Goal: Task Accomplishment & Management: Complete application form

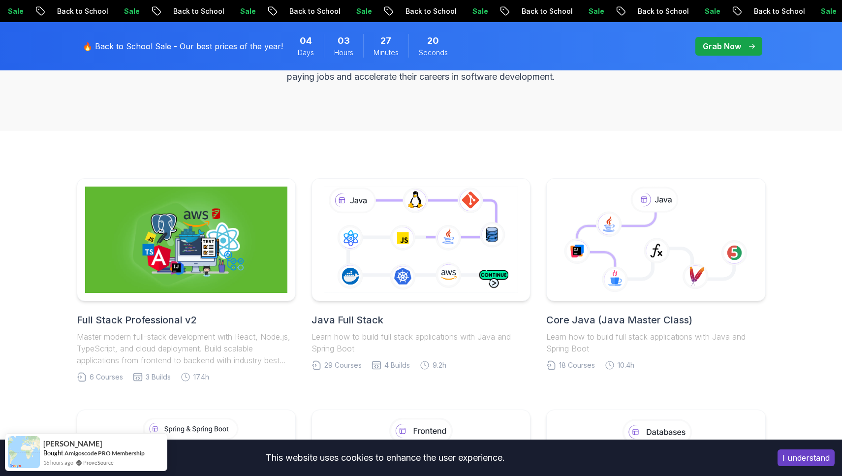
scroll to position [4, 0]
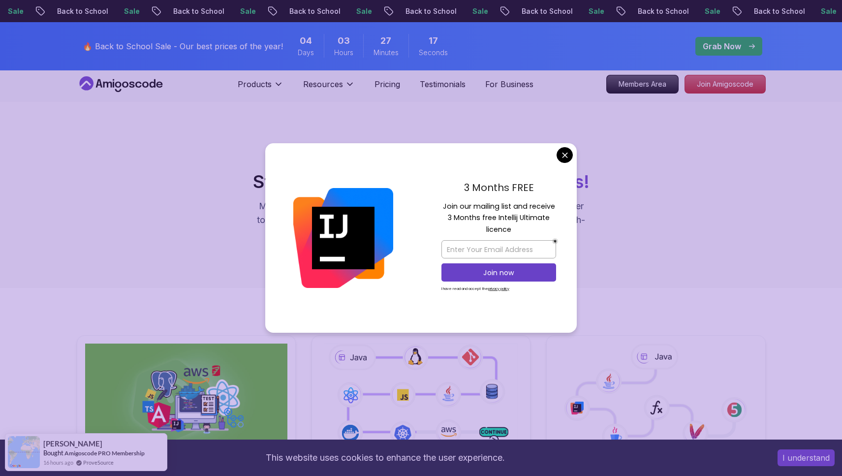
click at [565, 168] on div "3 Months FREE Join our mailing list and receive 3 Months free Intellij Ultimate…" at bounding box center [499, 238] width 156 height 190
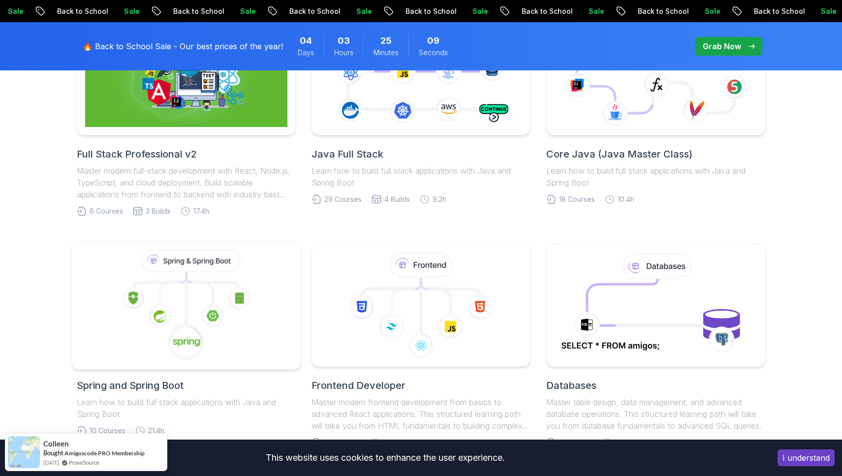
click at [214, 293] on icon at bounding box center [186, 306] width 213 height 112
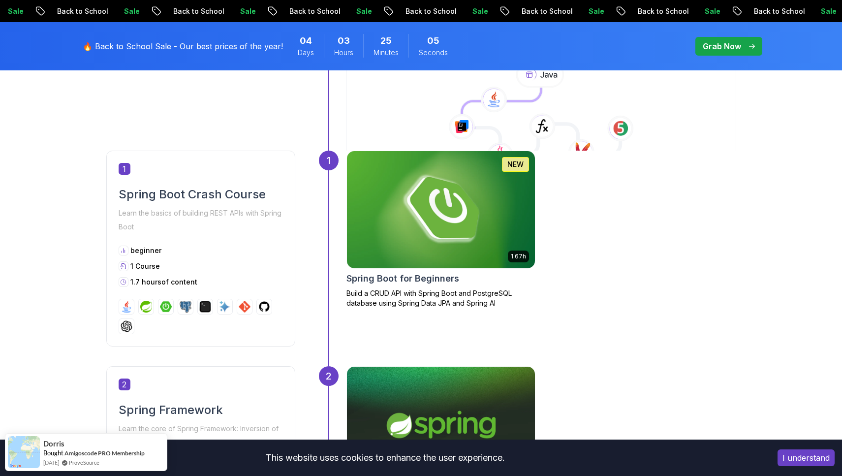
scroll to position [501, 0]
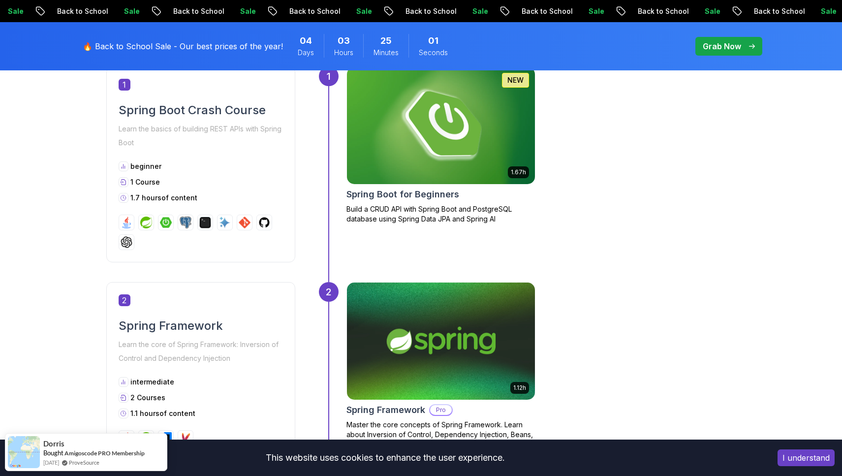
click at [400, 194] on h2 "Spring Boot for Beginners" at bounding box center [402, 195] width 113 height 14
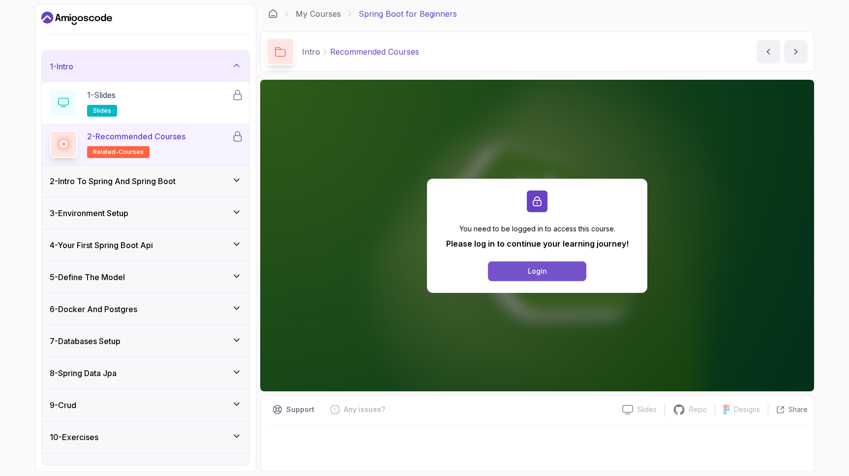
click at [544, 277] on button "Login" at bounding box center [537, 271] width 98 height 20
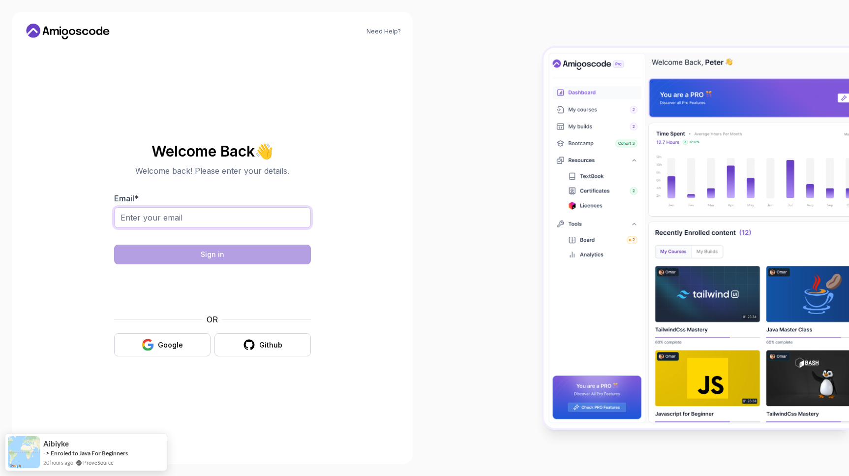
click at [244, 215] on input "Email *" at bounding box center [212, 217] width 197 height 21
type input "johan.ruttens@gmail.com"
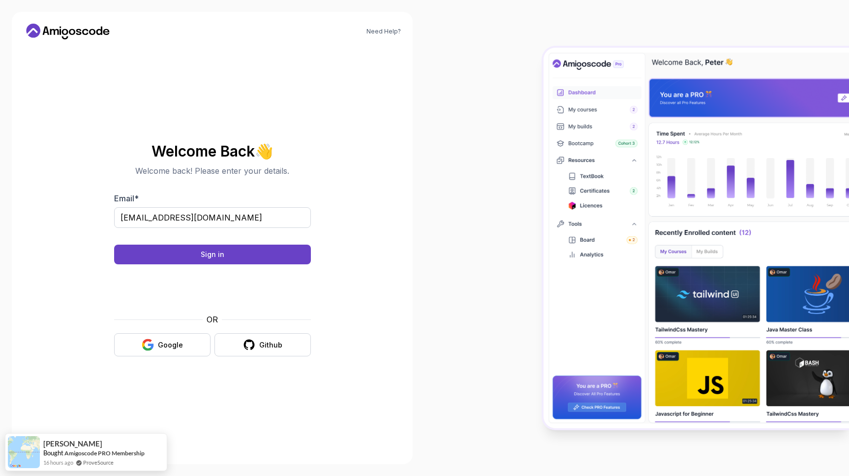
click at [564, 157] on body "Need Help? Welcome Back 👋 Welcome back! Please enter your details. Email * joha…" at bounding box center [424, 238] width 849 height 476
click at [283, 248] on button "Sign in" at bounding box center [212, 255] width 197 height 20
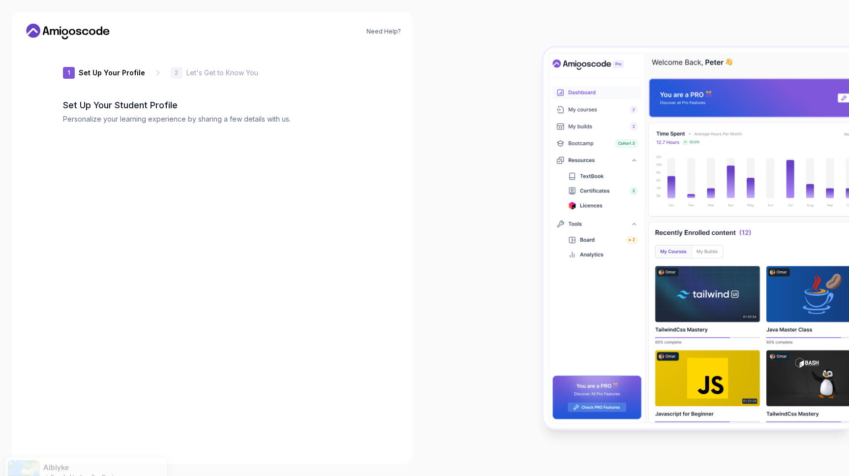
type input "happybisonf3f19"
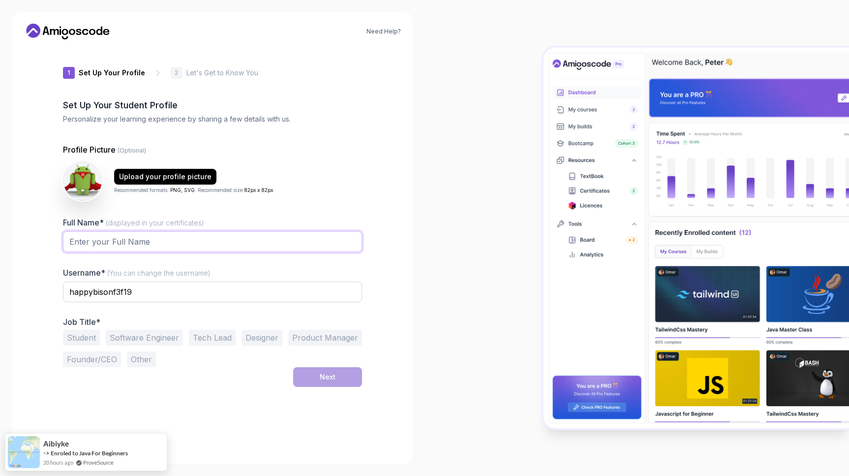
click at [223, 242] on input "Full Name* (displayed in your certificates)" at bounding box center [212, 241] width 299 height 21
click at [342, 180] on div "Upload your profile picture Recommended formats: PNG, SVG . Recommended size: 8…" at bounding box center [212, 180] width 299 height 39
click at [144, 339] on button "Software Engineer" at bounding box center [144, 338] width 77 height 16
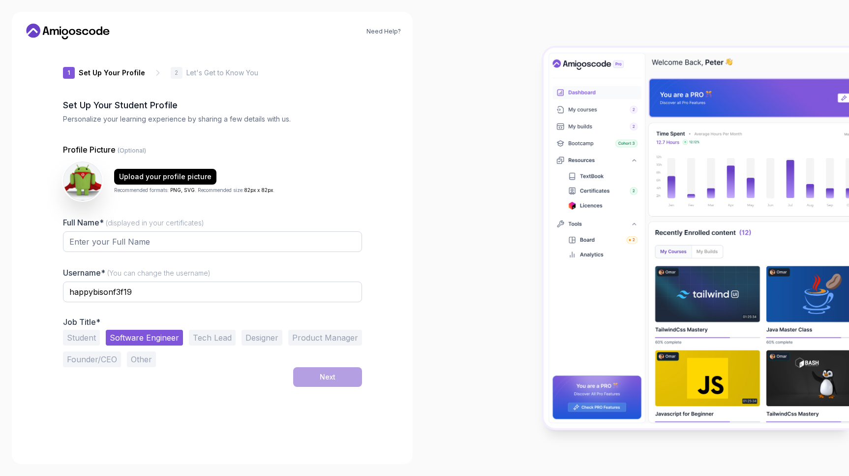
click at [318, 367] on div "Student Software Engineer Tech Lead Designer Product Manager Founder/CEO Other" at bounding box center [212, 348] width 299 height 37
click at [214, 338] on button "Tech Lead" at bounding box center [212, 338] width 47 height 16
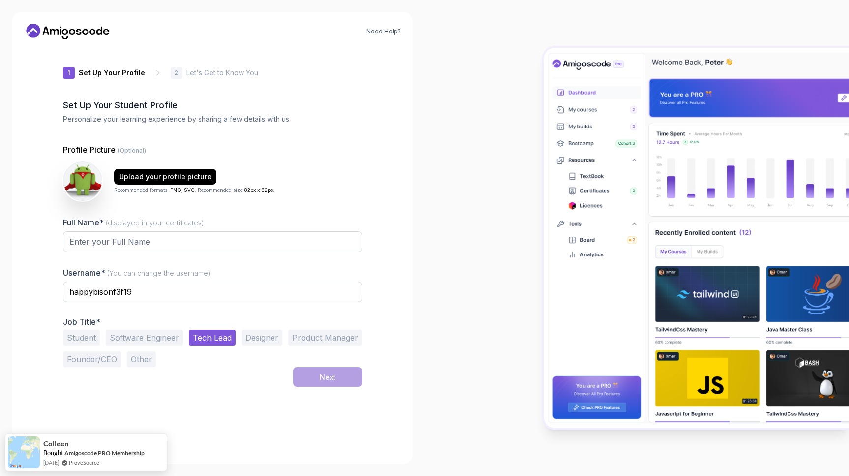
click at [172, 341] on button "Software Engineer" at bounding box center [144, 338] width 77 height 16
click at [181, 179] on div "Upload your profile picture" at bounding box center [165, 177] width 93 height 10
click at [179, 239] on input "Full Name* (displayed in your certificates)" at bounding box center [212, 241] width 299 height 21
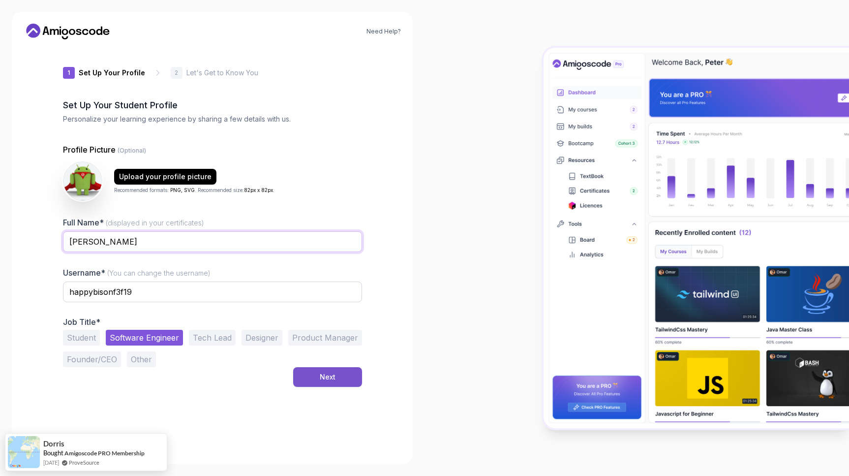
type input "[PERSON_NAME]"
click at [328, 381] on div "Next" at bounding box center [328, 377] width 16 height 10
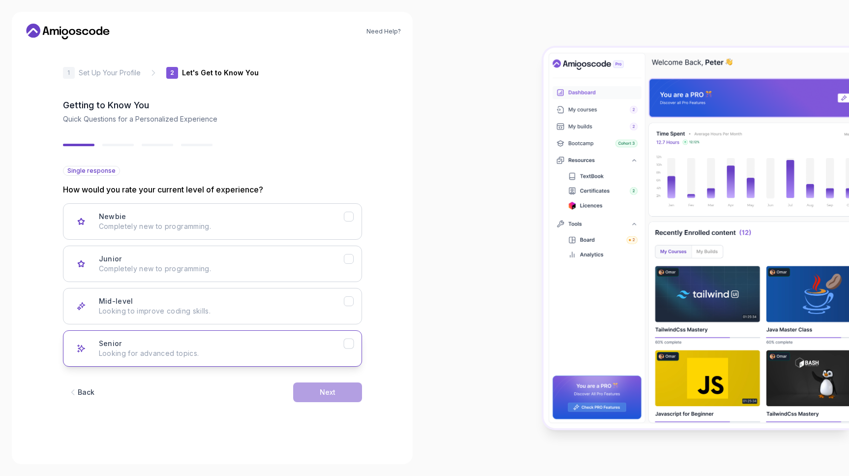
click at [347, 341] on icon "Senior" at bounding box center [348, 343] width 9 height 9
click at [343, 390] on button "Next" at bounding box center [327, 392] width 69 height 20
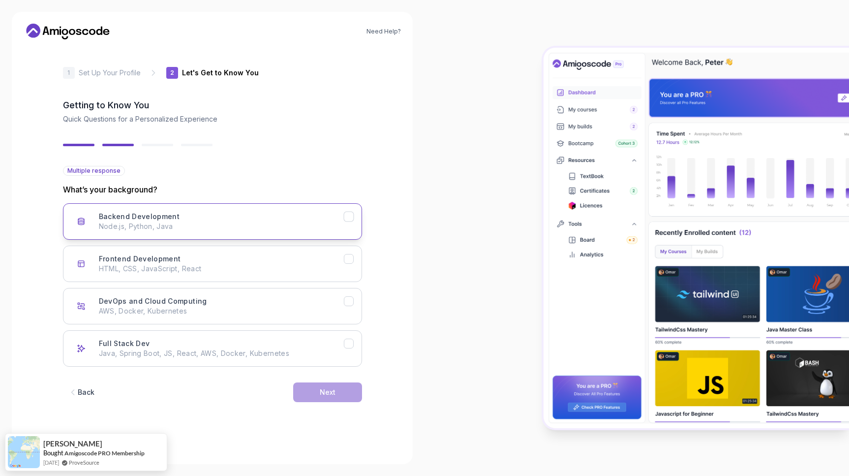
click at [350, 219] on icon "Backend Development" at bounding box center [348, 216] width 9 height 9
click at [341, 392] on button "Next" at bounding box center [327, 392] width 69 height 20
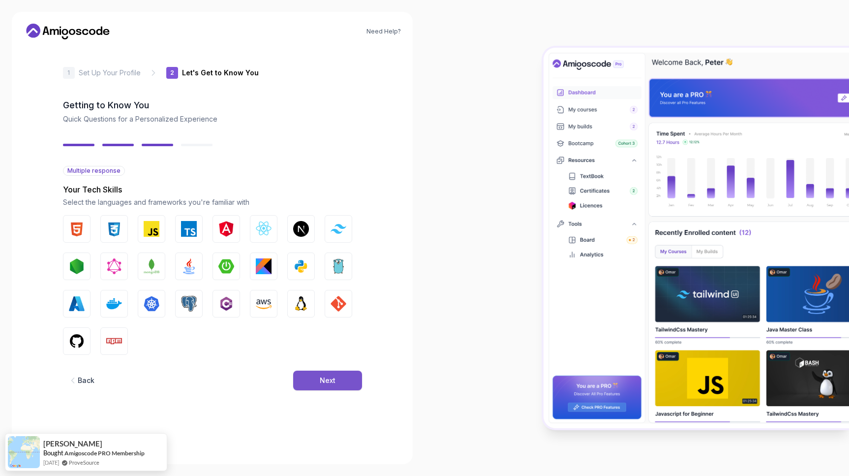
click at [340, 380] on button "Next" at bounding box center [327, 381] width 69 height 20
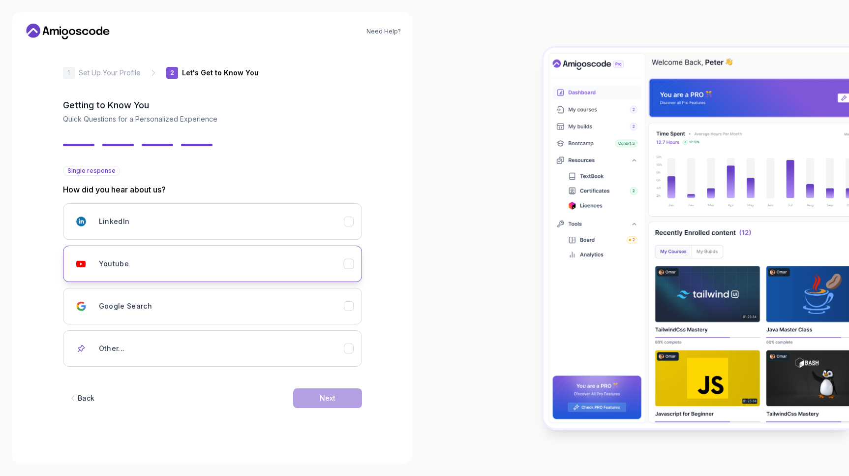
click at [287, 263] on div "Youtube" at bounding box center [221, 264] width 245 height 20
click at [340, 396] on button "Next" at bounding box center [327, 398] width 69 height 20
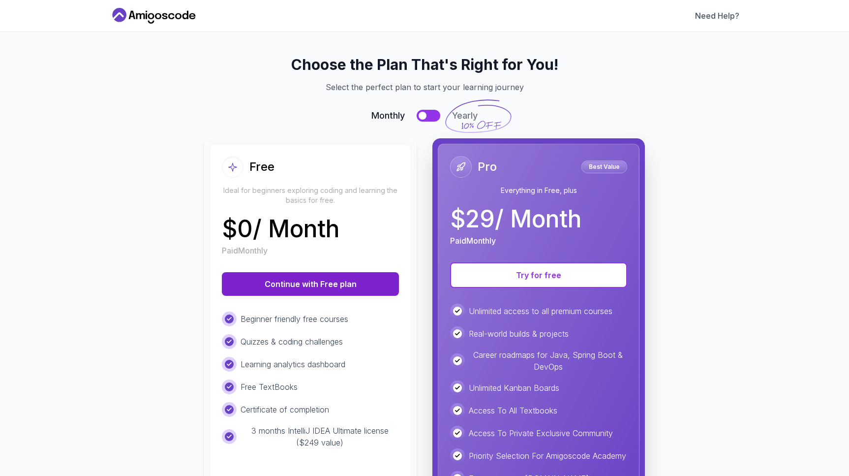
click at [326, 281] on button "Continue with Free plan" at bounding box center [310, 284] width 177 height 24
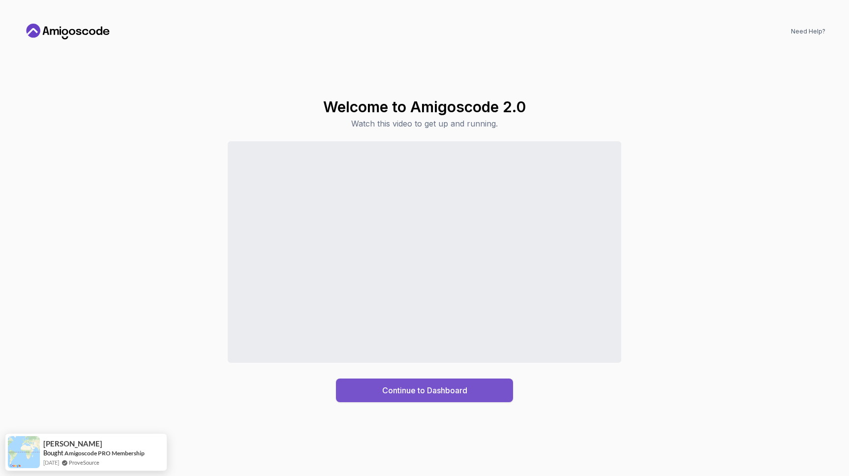
click at [380, 386] on button "Continue to Dashboard" at bounding box center [424, 390] width 177 height 24
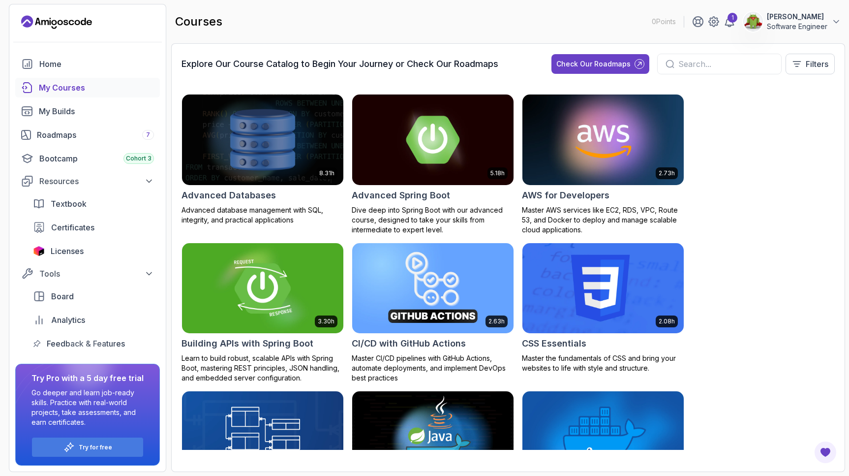
click at [304, 269] on img at bounding box center [262, 288] width 169 height 95
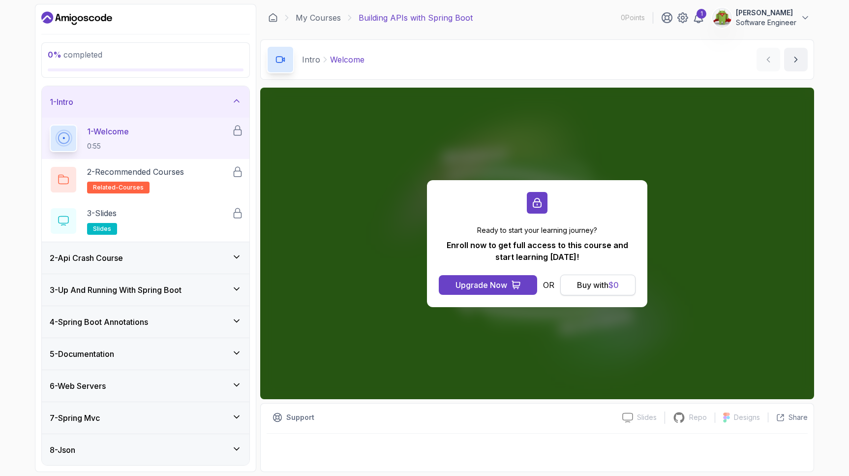
click at [605, 285] on div "Buy with $ 0" at bounding box center [598, 285] width 42 height 12
click at [607, 286] on div "Buy with $ 0" at bounding box center [598, 285] width 42 height 12
click at [148, 259] on div "2 - Api Crash Course" at bounding box center [146, 258] width 192 height 12
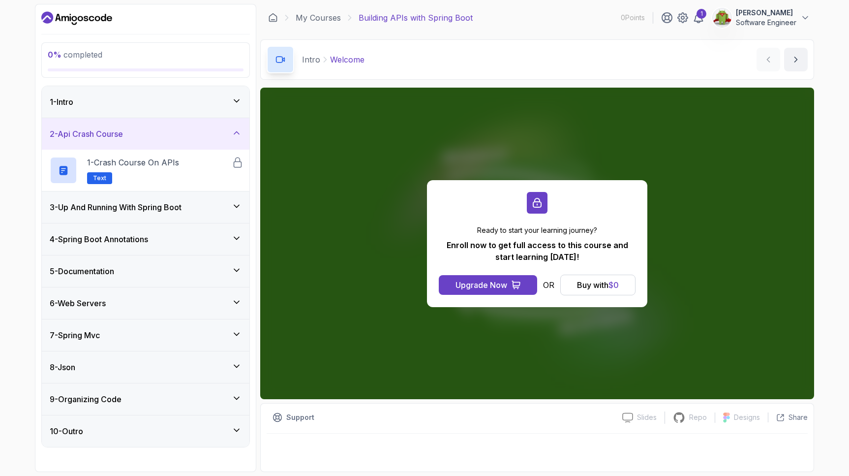
click at [141, 209] on h3 "3 - Up And Running With Spring Boot" at bounding box center [116, 207] width 132 height 12
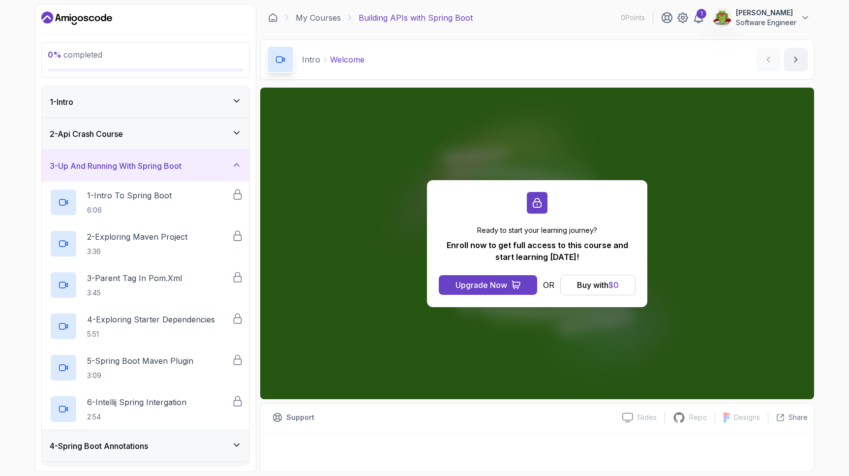
scroll to position [188, 0]
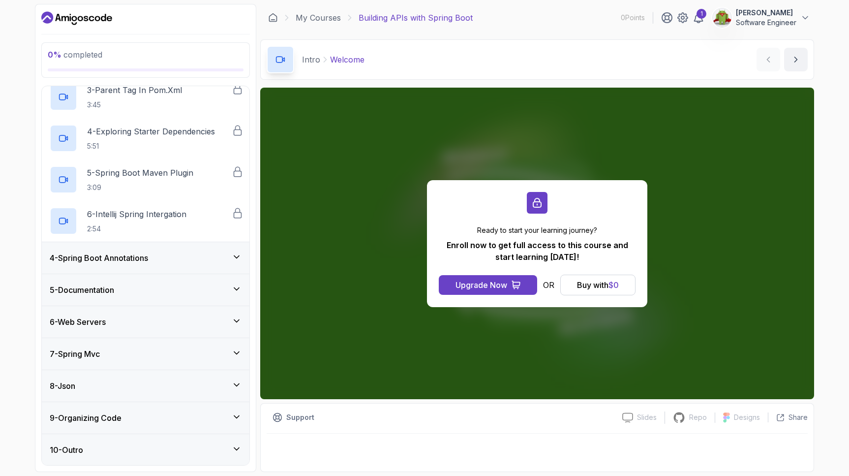
click at [199, 442] on div "10 - Outro" at bounding box center [146, 449] width 208 height 31
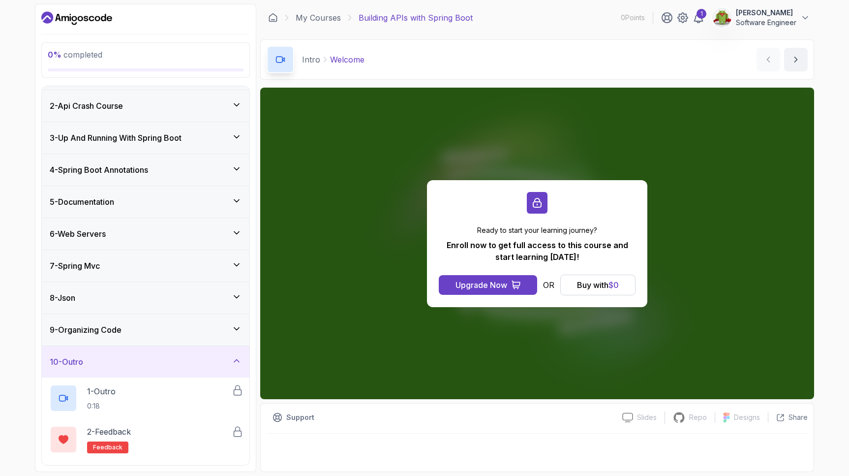
scroll to position [0, 0]
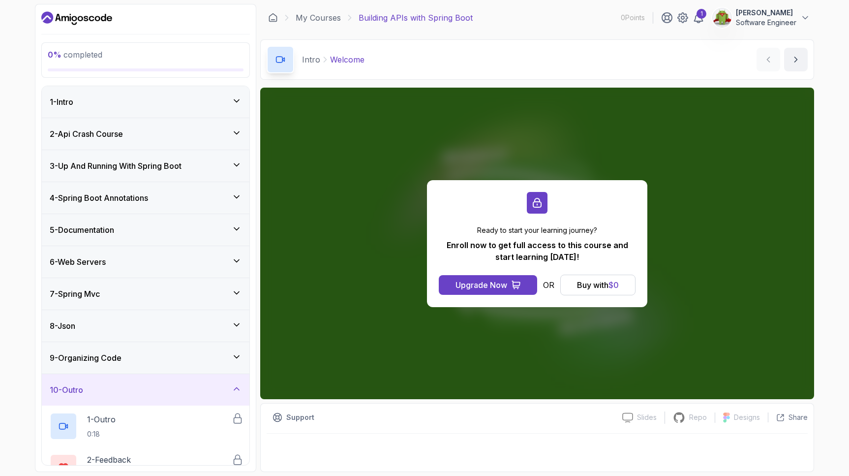
click at [178, 282] on div "7 - Spring Mvc" at bounding box center [146, 293] width 208 height 31
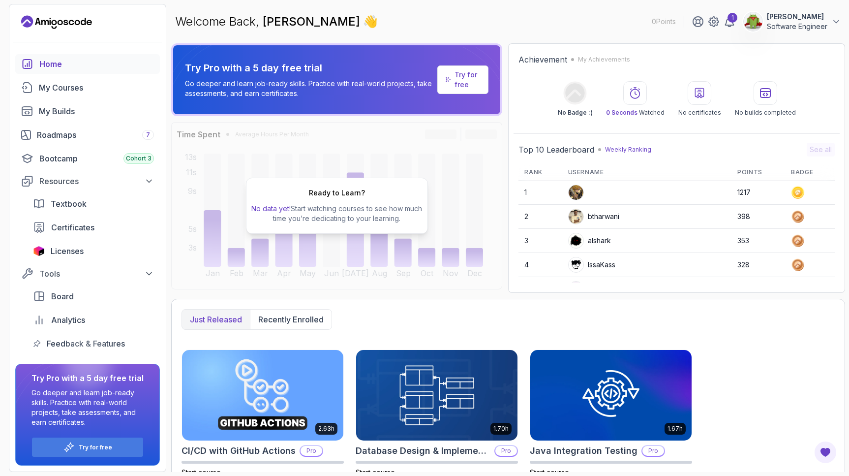
click at [738, 22] on div "1 Johan Ruttens Software Engineer" at bounding box center [766, 22] width 149 height 20
click at [734, 23] on icon at bounding box center [730, 22] width 12 height 12
